Goal: Transaction & Acquisition: Book appointment/travel/reservation

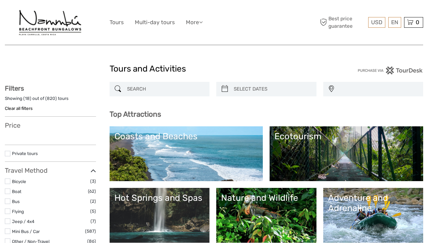
select select
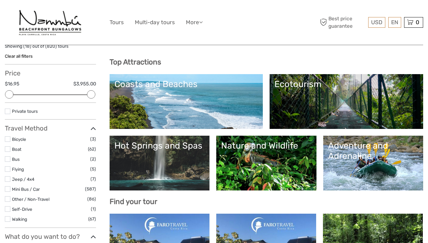
scroll to position [53, 0]
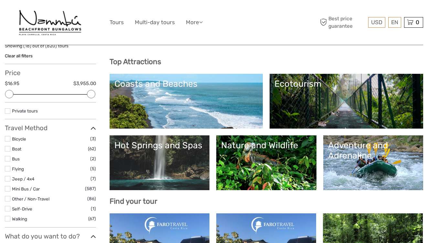
click at [217, 103] on link "Coasts and Beaches" at bounding box center [186, 101] width 144 height 45
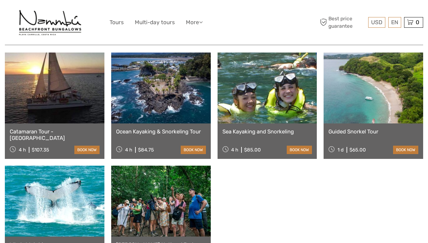
scroll to position [230, 0]
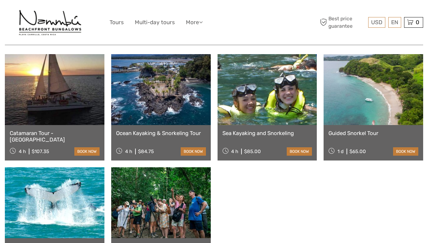
click at [193, 109] on link at bounding box center [160, 89] width 99 height 71
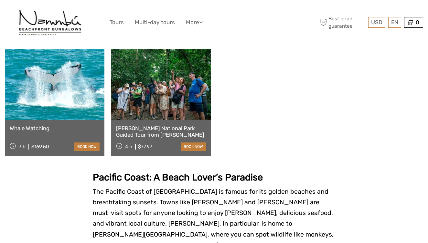
scroll to position [260, 0]
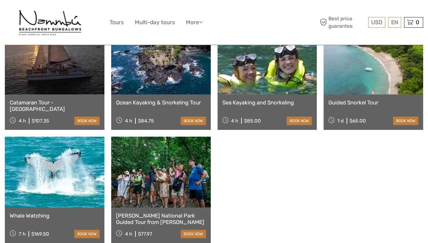
click at [345, 88] on link at bounding box center [372, 59] width 99 height 71
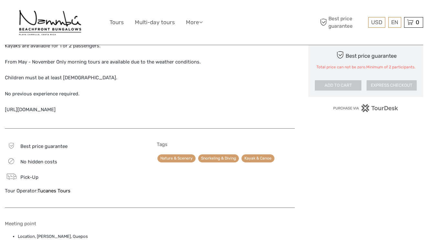
scroll to position [495, 0]
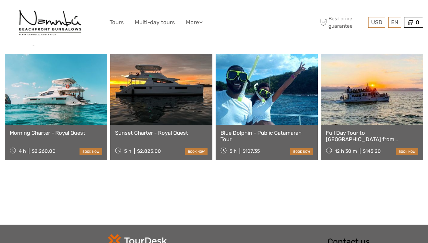
scroll to position [585, 0]
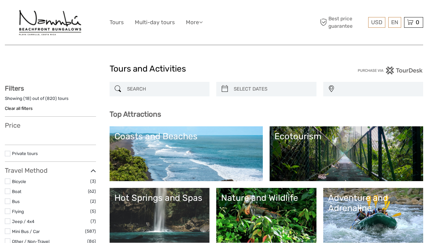
select select
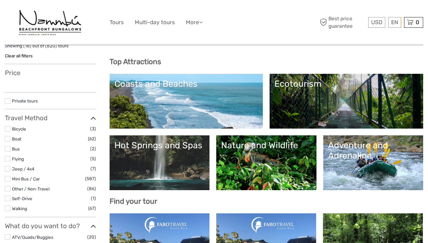
select select
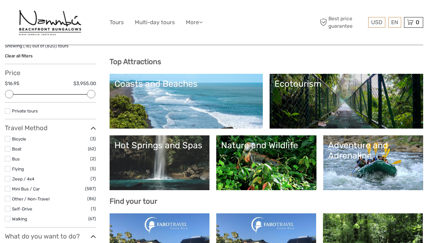
scroll to position [0, 0]
click at [120, 24] on link "Tours" at bounding box center [116, 22] width 14 height 9
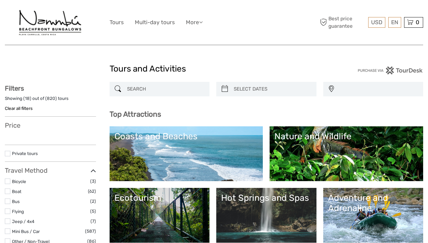
select select
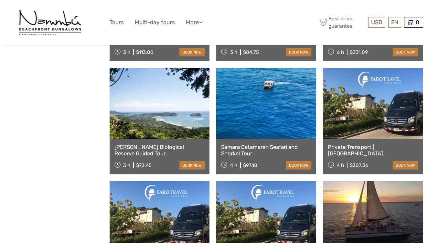
scroll to position [426, 0]
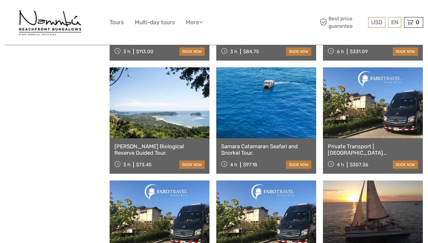
click at [228, 133] on link at bounding box center [266, 102] width 100 height 71
click at [189, 22] on link "More" at bounding box center [194, 22] width 17 height 9
click at [193, 49] on link "Back to Hotel" at bounding box center [182, 50] width 39 height 13
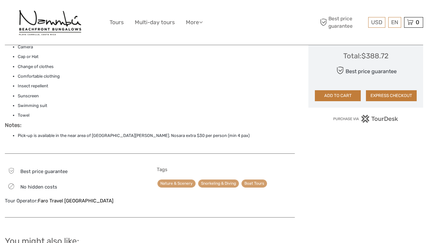
scroll to position [402, 0]
